Goal: Task Accomplishment & Management: Use online tool/utility

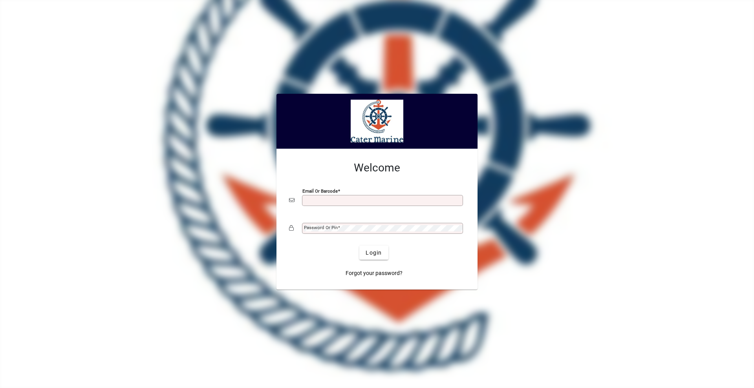
click at [312, 197] on div "Email or Barcode" at bounding box center [382, 200] width 161 height 11
type input "**********"
click at [359, 246] on button "Login" at bounding box center [373, 253] width 29 height 14
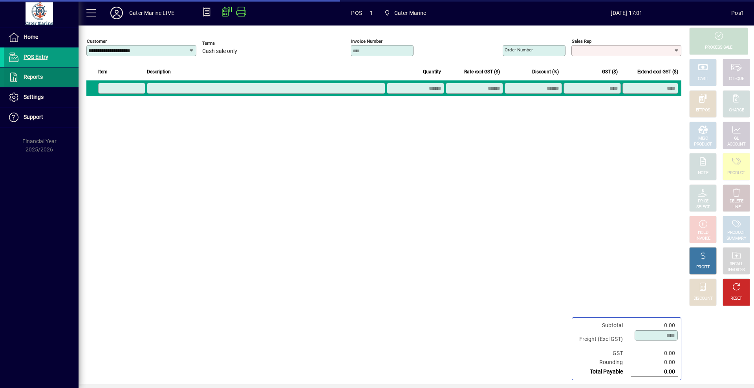
click at [18, 80] on icon at bounding box center [14, 77] width 12 height 9
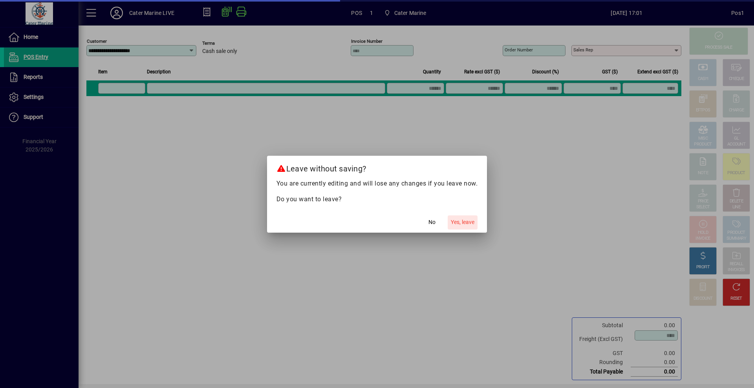
click at [463, 222] on span "Yes, leave" at bounding box center [463, 222] width 24 height 8
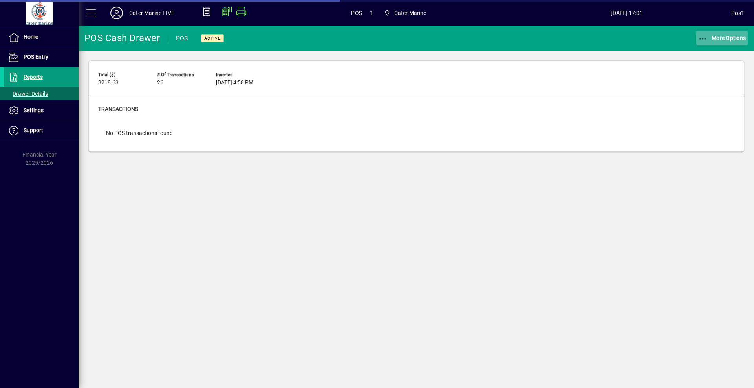
click at [727, 40] on span "More Options" at bounding box center [722, 38] width 48 height 6
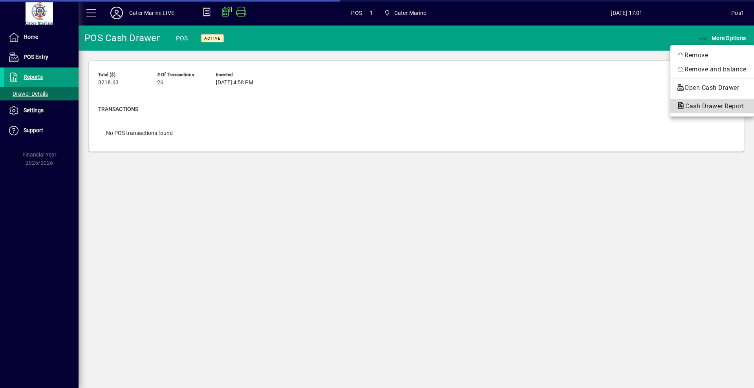
click at [695, 104] on span "Cash Drawer Report" at bounding box center [711, 105] width 71 height 7
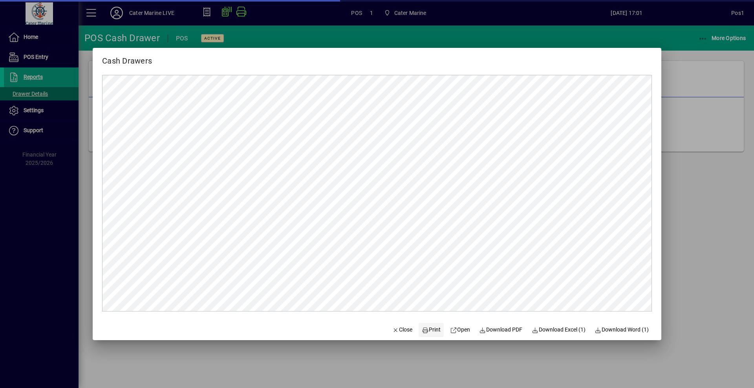
click at [426, 332] on span "Print" at bounding box center [431, 330] width 19 height 8
click at [678, 201] on div at bounding box center [377, 194] width 754 height 388
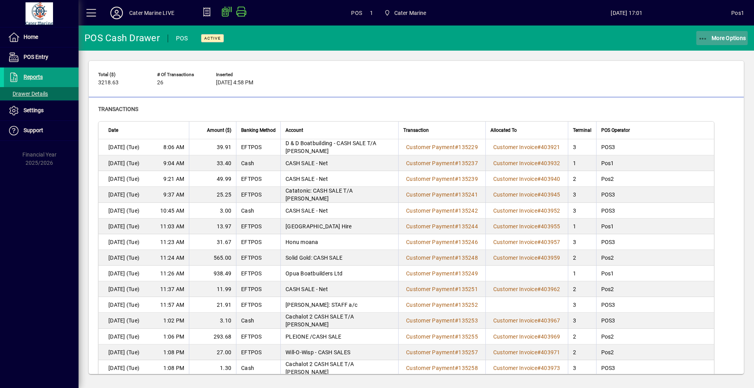
click at [717, 39] on span "More Options" at bounding box center [722, 38] width 48 height 6
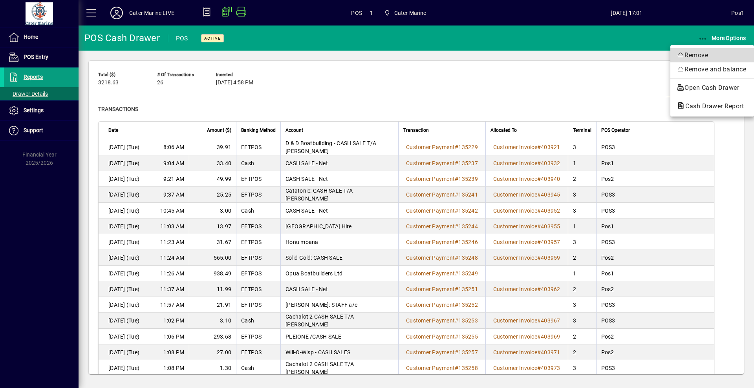
click at [701, 53] on span "Remove" at bounding box center [711, 55] width 71 height 9
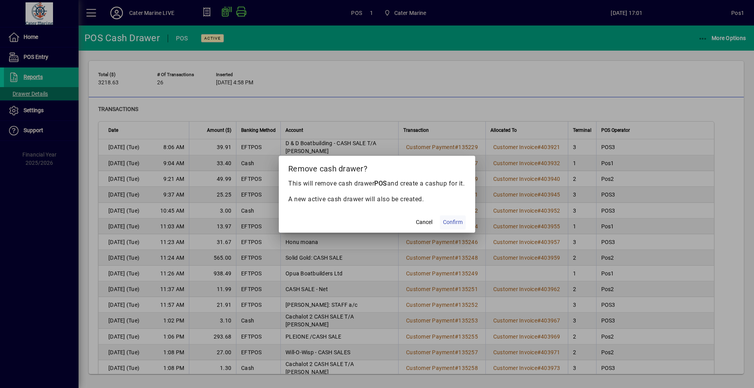
click at [456, 227] on span "Confirm" at bounding box center [453, 222] width 20 height 8
